Goal: Transaction & Acquisition: Purchase product/service

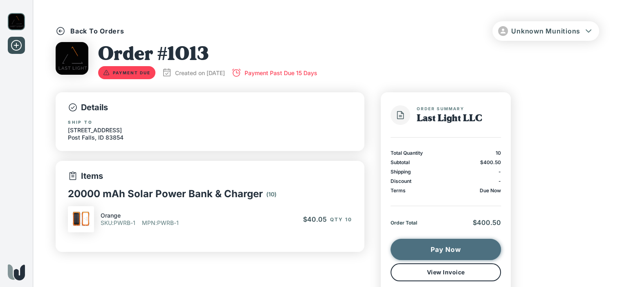
click at [441, 254] on button "Pay Now" at bounding box center [445, 249] width 110 height 21
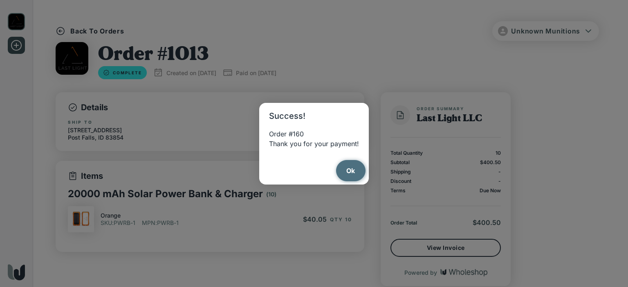
click at [347, 172] on button "Ok" at bounding box center [351, 170] width 30 height 21
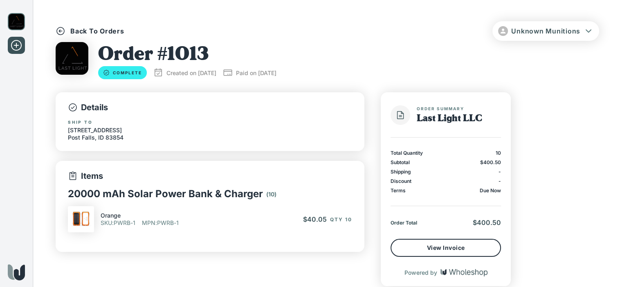
click at [571, 35] on button "Unknown Munitions" at bounding box center [545, 31] width 107 height 20
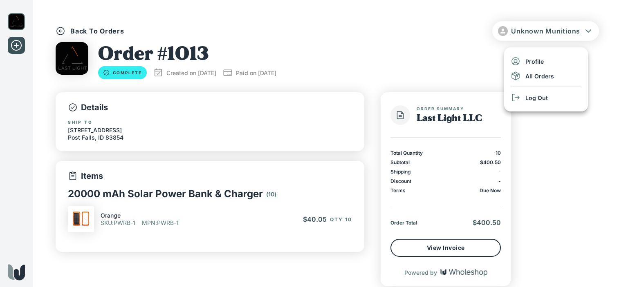
click at [538, 76] on li "All Orders" at bounding box center [546, 76] width 84 height 15
